Goal: Transaction & Acquisition: Purchase product/service

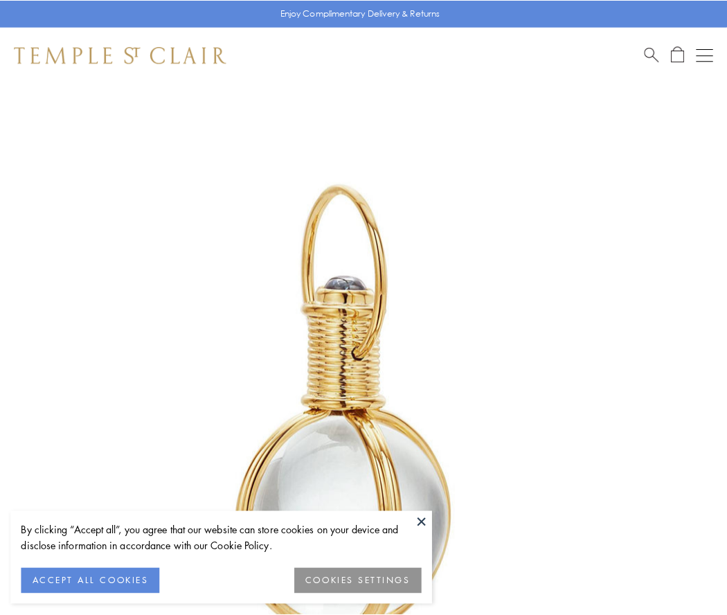
scroll to position [361, 0]
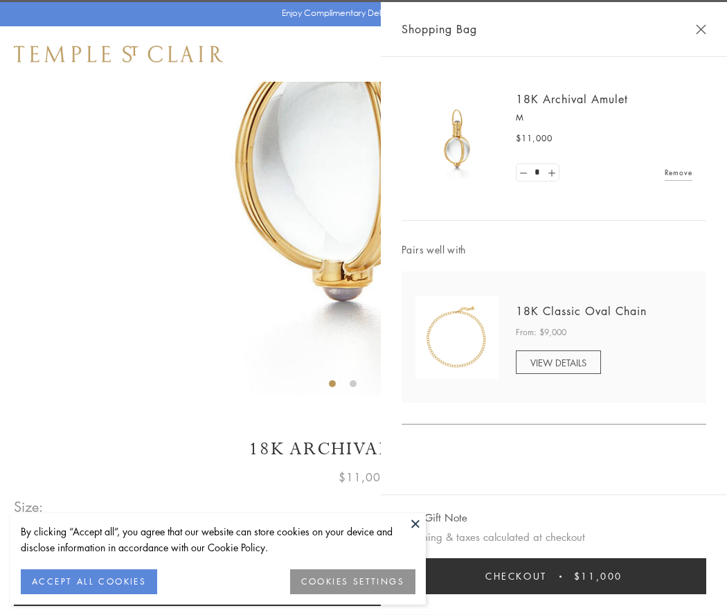
click at [554, 576] on button "Checkout $11,000" at bounding box center [553, 576] width 304 height 36
